Goal: Task Accomplishment & Management: Manage account settings

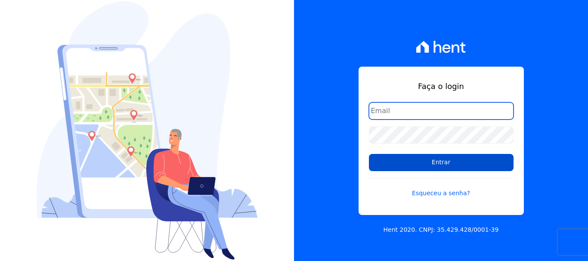
type input "wevert.alvarenga@maislar.com"
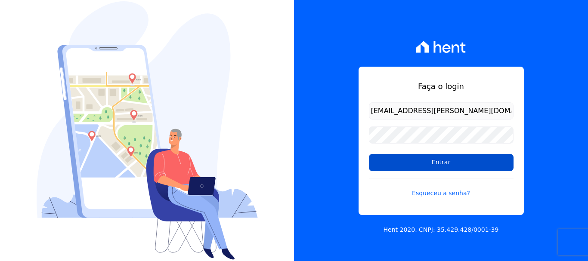
click at [469, 165] on input "Entrar" at bounding box center [441, 162] width 145 height 17
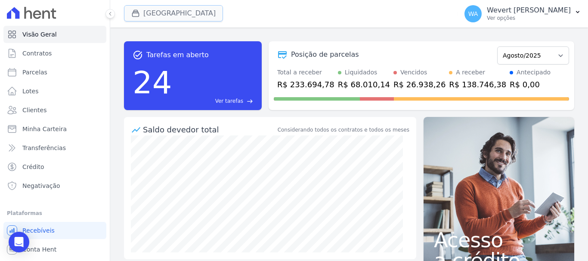
click at [188, 13] on button "[GEOGRAPHIC_DATA]" at bounding box center [173, 13] width 99 height 16
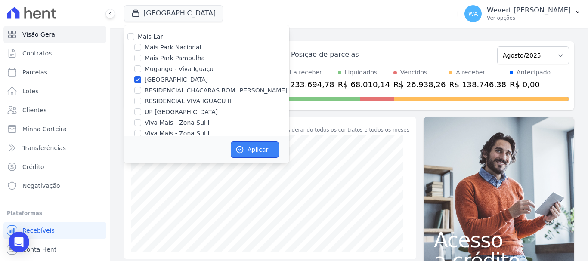
click at [254, 146] on button "Aplicar" at bounding box center [255, 150] width 48 height 16
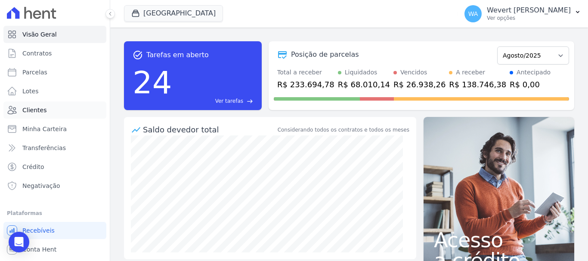
click at [36, 108] on span "Clientes" at bounding box center [34, 110] width 24 height 9
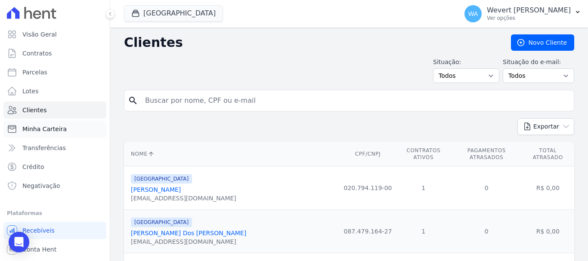
click at [52, 129] on span "Minha Carteira" at bounding box center [44, 129] width 44 height 9
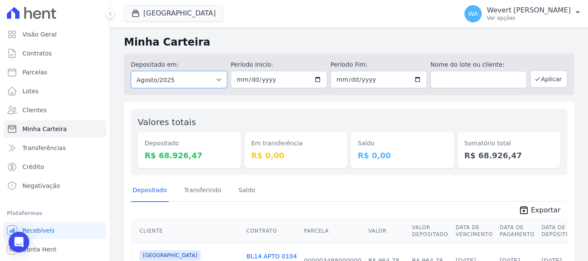
click at [217, 80] on select "Todos os meses Fevereiro/2025 Março/2025 Abril/2025 Maio/2025 Junho/2025 Julho/…" at bounding box center [179, 79] width 96 height 17
select select "07/2025"
click at [131, 71] on select "Todos os meses Fevereiro/2025 Março/2025 Abril/2025 Maio/2025 Junho/2025 Julho/…" at bounding box center [179, 79] width 96 height 17
click at [236, 75] on input "date" at bounding box center [279, 79] width 96 height 17
type input "[DATE]"
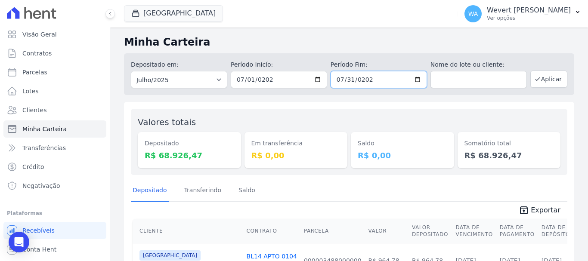
type input "[DATE]"
click at [393, 60] on div "Depositado em: Todos os meses Fevereiro/2025 Março/2025 Abril/2025 Maio/2025 Ju…" at bounding box center [349, 74] width 450 height 42
click at [547, 81] on button "Aplicar" at bounding box center [548, 79] width 37 height 17
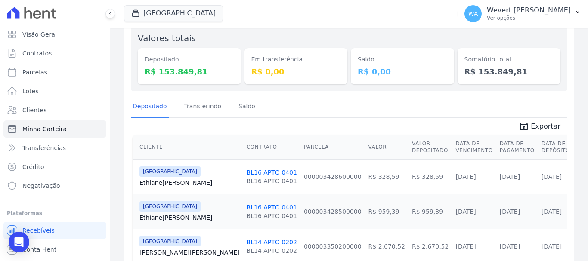
scroll to position [86, 0]
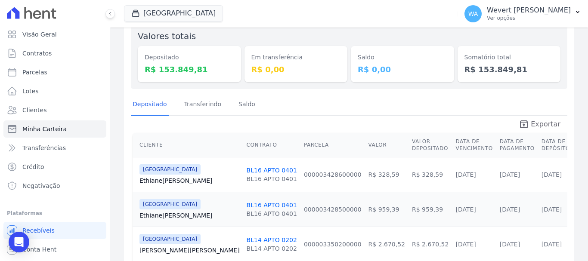
click at [539, 124] on span "Exportar" at bounding box center [546, 124] width 30 height 10
